Goal: Navigation & Orientation: Find specific page/section

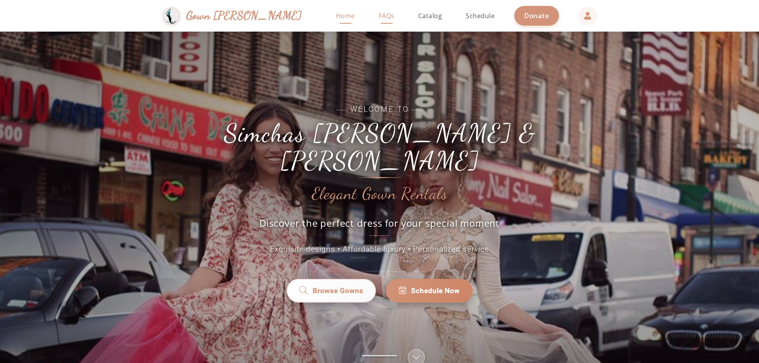
click at [379, 13] on span "FAQs" at bounding box center [387, 15] width 16 height 9
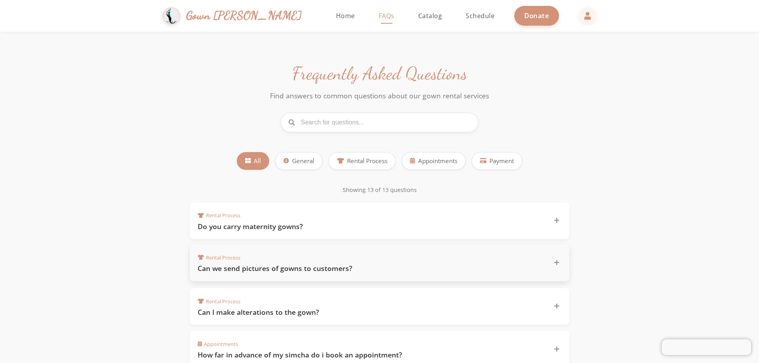
click at [351, 270] on h3 "Can we send pictures of gowns to customers?" at bounding box center [371, 269] width 346 height 10
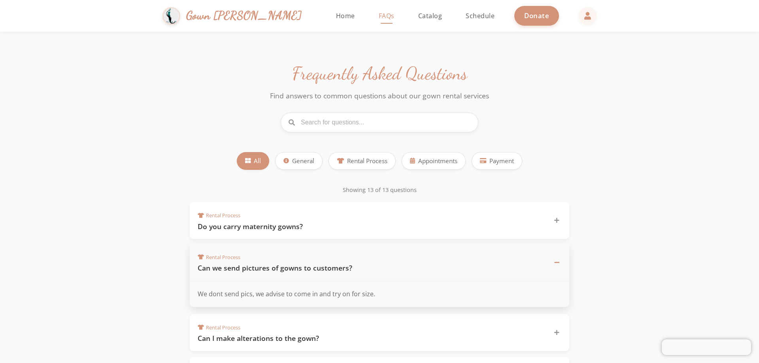
click at [351, 270] on h3 "Can we send pictures of gowns to customers?" at bounding box center [371, 268] width 346 height 10
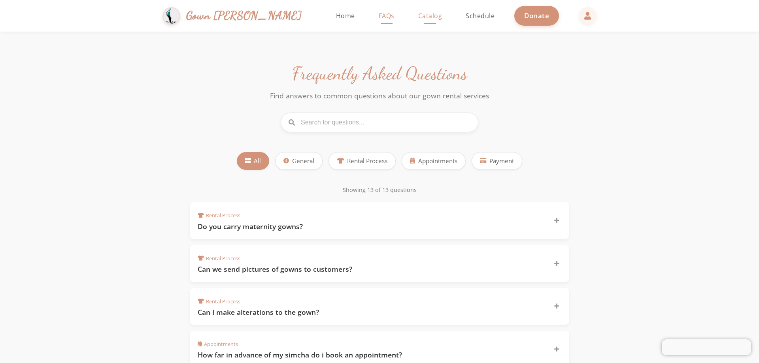
click at [418, 19] on span "Catalog" at bounding box center [430, 15] width 24 height 9
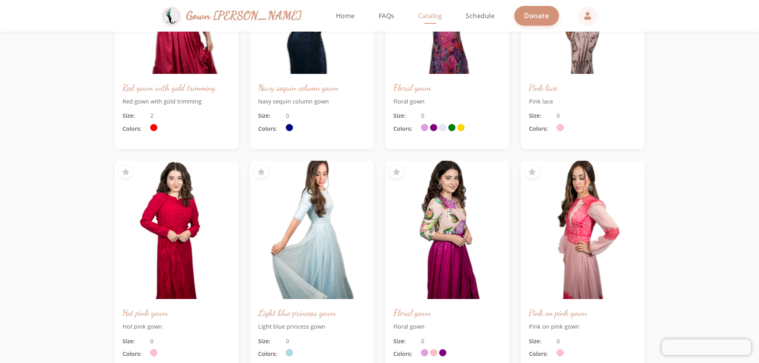
scroll to position [232, 0]
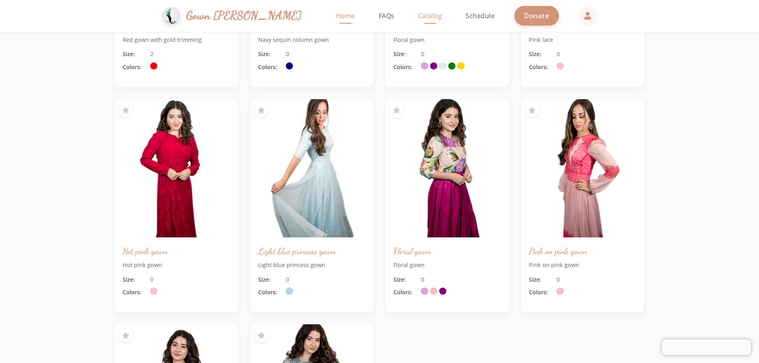
click at [336, 15] on span "Home" at bounding box center [345, 15] width 19 height 9
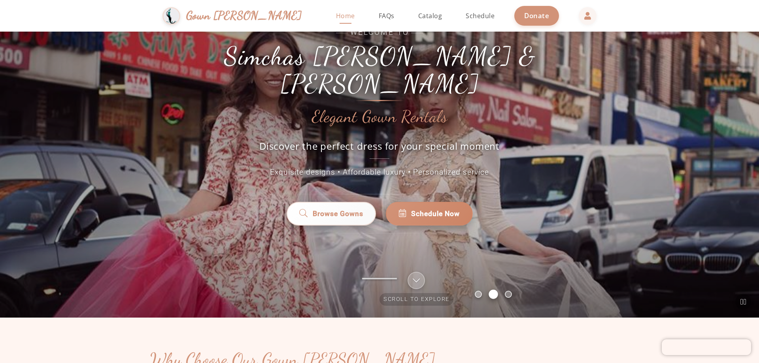
scroll to position [79, 0]
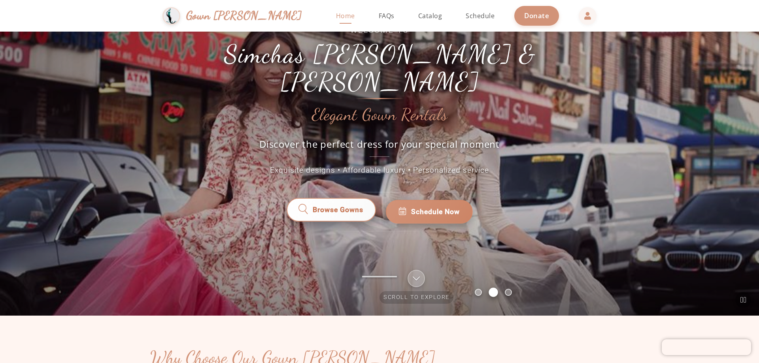
click at [340, 200] on link "Browse Gowns" at bounding box center [331, 212] width 89 height 24
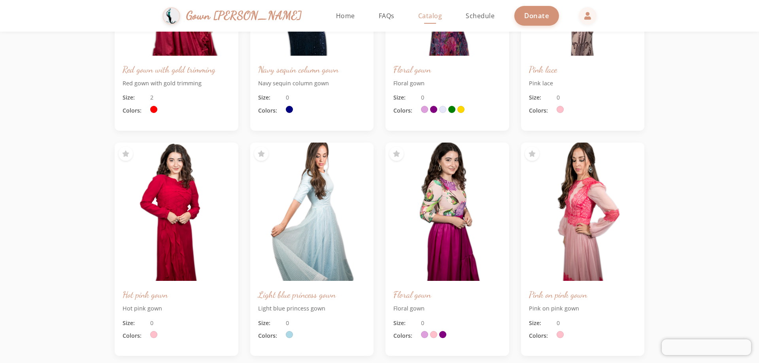
scroll to position [192, 0]
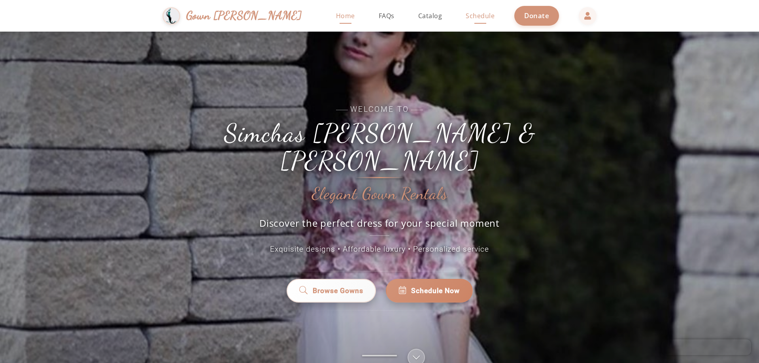
click at [466, 17] on span "Schedule" at bounding box center [480, 15] width 29 height 9
